Goal: Transaction & Acquisition: Subscribe to service/newsletter

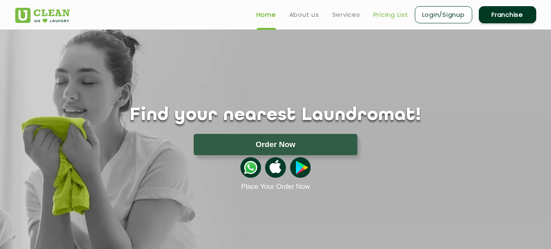
click at [389, 13] on link "Pricing List" at bounding box center [390, 15] width 35 height 10
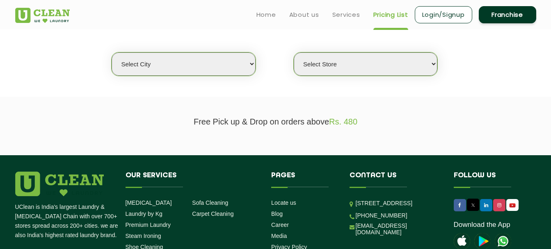
scroll to position [123, 0]
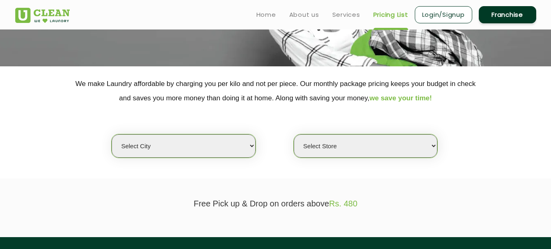
click at [210, 149] on select "Select city Aalo Agartala Agra Ahmedabad Akola Aligarh Alwar - UClean Select Am…" at bounding box center [184, 146] width 144 height 23
select select "50"
click at [112, 135] on select "Select city Aalo Agartala Agra Ahmedabad Akola Aligarh Alwar - UClean Select Am…" at bounding box center [184, 146] width 144 height 23
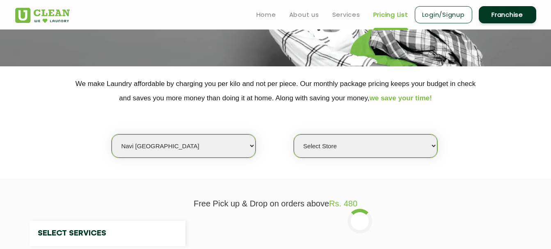
select select "0"
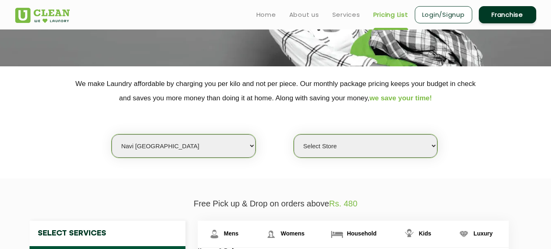
click at [349, 151] on select "Select Store UClean Kharghar Sector 11 UClean Kharghar Sector 8 UClean Sector 4…" at bounding box center [366, 146] width 144 height 23
drag, startPoint x: 464, startPoint y: 170, endPoint x: 470, endPoint y: 169, distance: 6.3
click at [464, 170] on section "We make Laundry affordable by charging you per kilo and not per piece. Our mont…" at bounding box center [275, 122] width 551 height 112
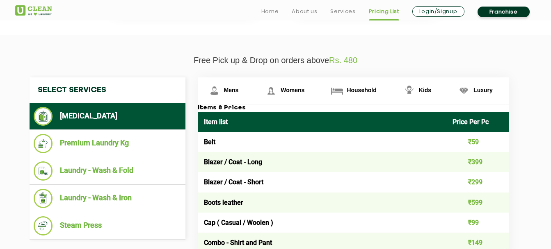
scroll to position [287, 0]
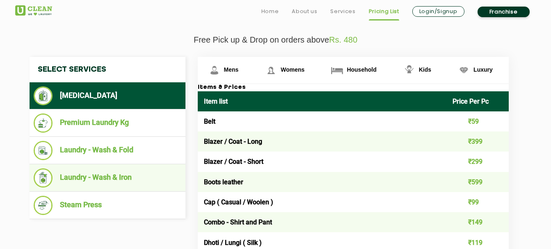
click at [108, 184] on li "Laundry - Wash & Iron" at bounding box center [108, 178] width 148 height 19
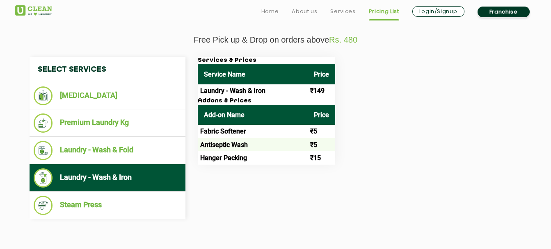
click at [249, 111] on th "Add-on Name" at bounding box center [253, 115] width 110 height 20
click at [237, 99] on h3 "Addons & Prices" at bounding box center [266, 101] width 137 height 7
click at [240, 90] on td "Laundry - Wash & Iron" at bounding box center [253, 91] width 110 height 13
drag, startPoint x: 212, startPoint y: 89, endPoint x: 259, endPoint y: 86, distance: 46.9
click at [259, 86] on td "Laundry - Wash & Iron" at bounding box center [253, 91] width 110 height 13
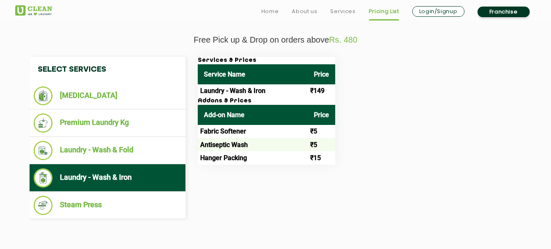
drag, startPoint x: 259, startPoint y: 86, endPoint x: 279, endPoint y: 93, distance: 21.7
click at [279, 93] on td "Laundry - Wash & Iron" at bounding box center [253, 91] width 110 height 13
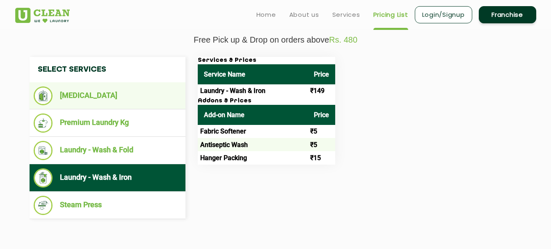
click at [103, 97] on li "[MEDICAL_DATA]" at bounding box center [108, 96] width 148 height 19
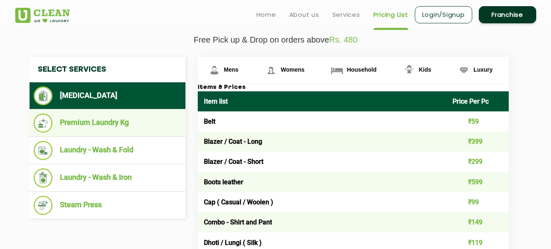
click at [136, 135] on ul "Premium Laundry Kg" at bounding box center [108, 123] width 156 height 27
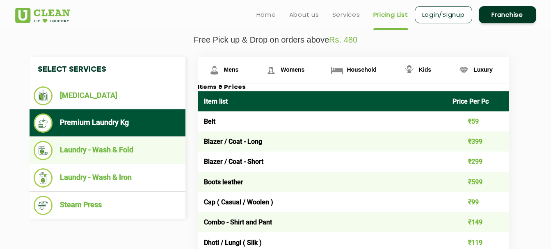
click at [126, 140] on ul "Laundry - Wash & Fold" at bounding box center [108, 150] width 156 height 27
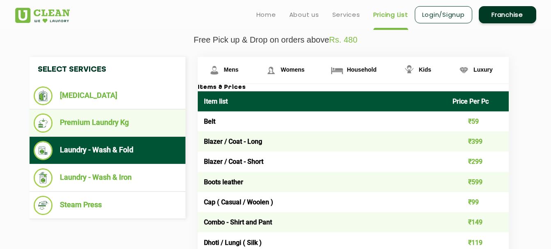
click at [145, 121] on li "Premium Laundry Kg" at bounding box center [108, 123] width 148 height 19
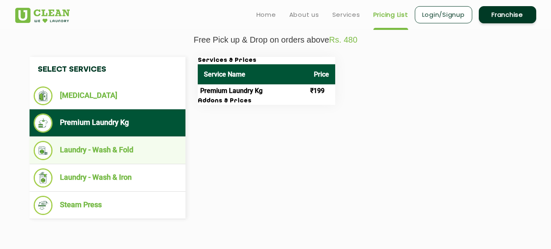
click at [138, 152] on li "Laundry - Wash & Fold" at bounding box center [108, 150] width 148 height 19
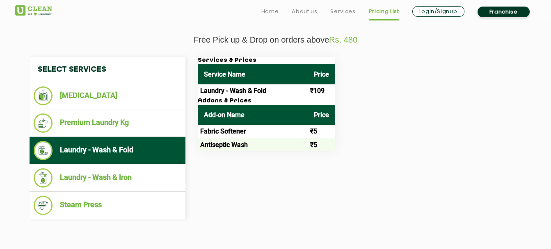
click at [231, 145] on td "Antiseptic Wash" at bounding box center [253, 144] width 110 height 13
click at [237, 129] on td "Fabric Softener" at bounding box center [253, 131] width 110 height 13
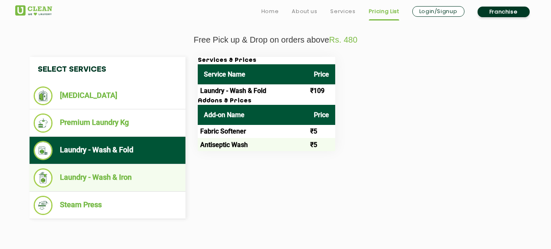
click at [116, 181] on li "Laundry - Wash & Iron" at bounding box center [108, 178] width 148 height 19
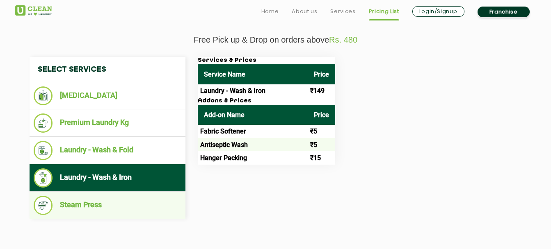
click at [151, 207] on li "Steam Press" at bounding box center [108, 205] width 148 height 19
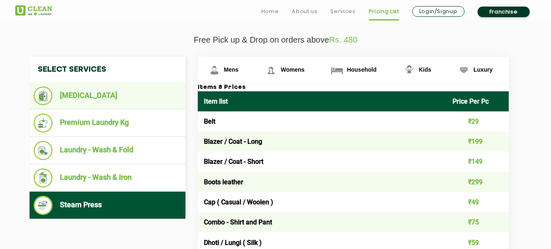
click at [137, 99] on li "[MEDICAL_DATA]" at bounding box center [108, 96] width 148 height 19
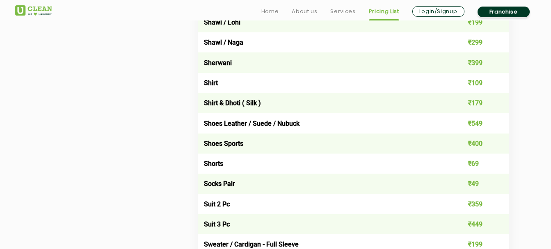
scroll to position [1190, 0]
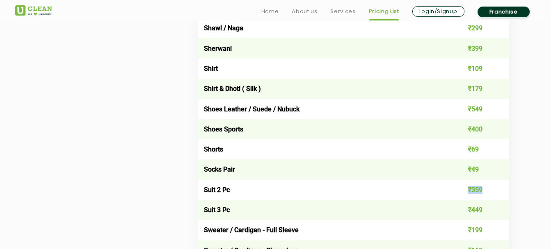
drag, startPoint x: 484, startPoint y: 188, endPoint x: 465, endPoint y: 188, distance: 18.5
click at [465, 188] on td "₹359" at bounding box center [477, 190] width 62 height 20
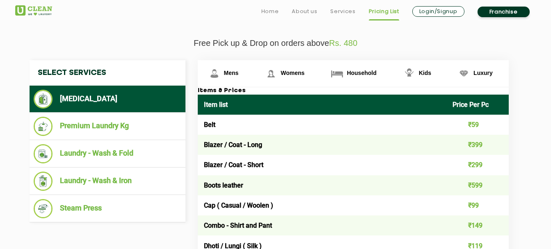
scroll to position [287, 0]
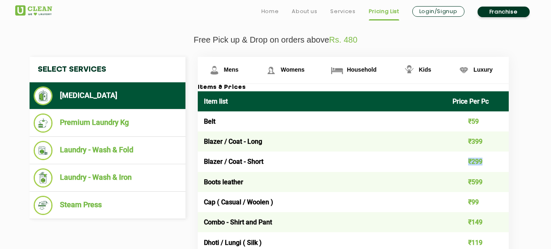
drag, startPoint x: 468, startPoint y: 162, endPoint x: 490, endPoint y: 162, distance: 21.7
click at [489, 162] on td "₹299" at bounding box center [477, 162] width 62 height 20
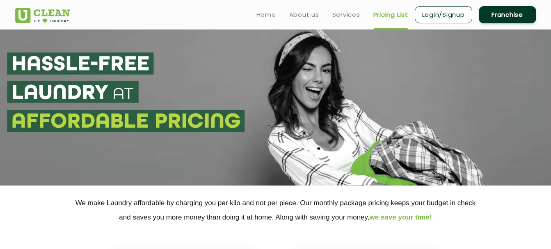
scroll to position [0, 0]
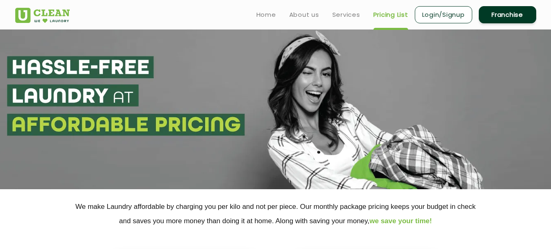
click at [428, 22] on link "Login/Signup" at bounding box center [443, 14] width 57 height 17
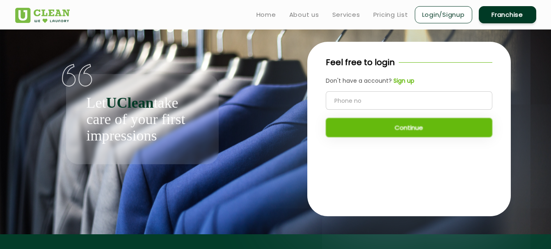
click at [365, 96] on input "tel" at bounding box center [409, 101] width 167 height 18
click at [403, 82] on b "Sign up" at bounding box center [404, 81] width 21 height 8
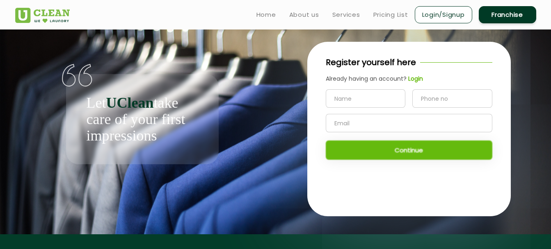
click at [389, 96] on input "text" at bounding box center [366, 98] width 80 height 18
type input "Naman Gupta"
type input "8989409444"
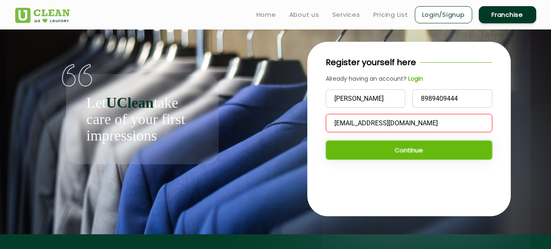
click at [387, 122] on input "NAMANG.IND@GMAIL.COM" at bounding box center [409, 123] width 167 height 18
type input "n"
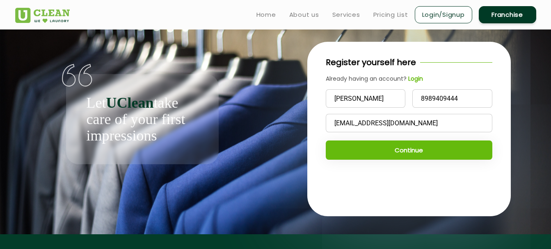
type input "namang.ind@gmail.com"
click at [510, 110] on div "Register yourself here Already having an account? Login Naman Gupta 8989409444 …" at bounding box center [409, 111] width 204 height 139
click at [475, 144] on button "Continue" at bounding box center [409, 150] width 167 height 19
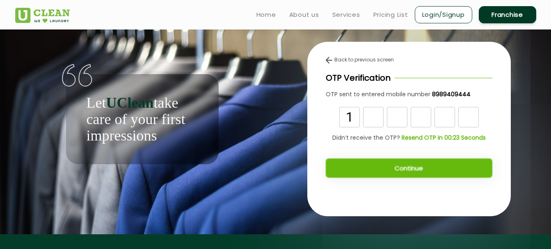
type input "1"
type input "6"
type input "0"
type input "6"
type input "9"
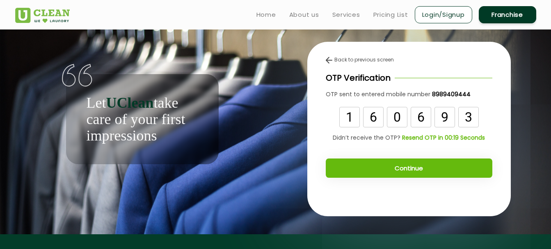
type input "3"
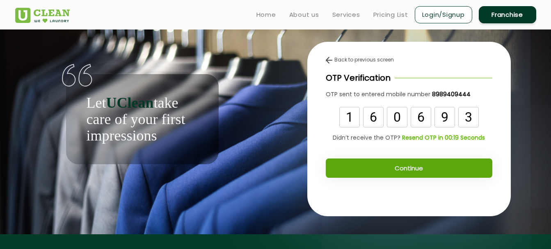
click at [380, 167] on button "Continue" at bounding box center [409, 168] width 167 height 19
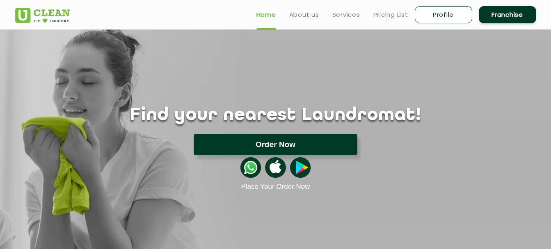
click at [301, 141] on button "Order Now" at bounding box center [276, 144] width 164 height 21
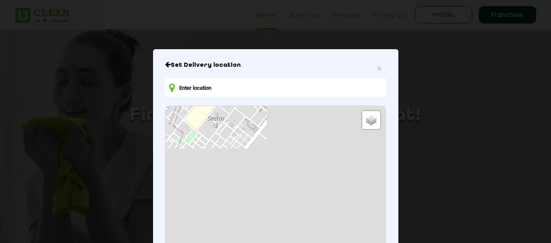
click at [206, 89] on input "text" at bounding box center [275, 87] width 221 height 18
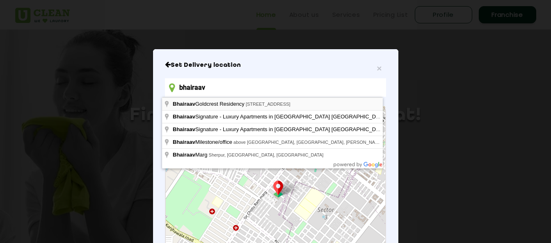
type input "Bhairaav Goldcrest Residency, [STREET_ADDRESS]"
